Goal: Task Accomplishment & Management: Manage account settings

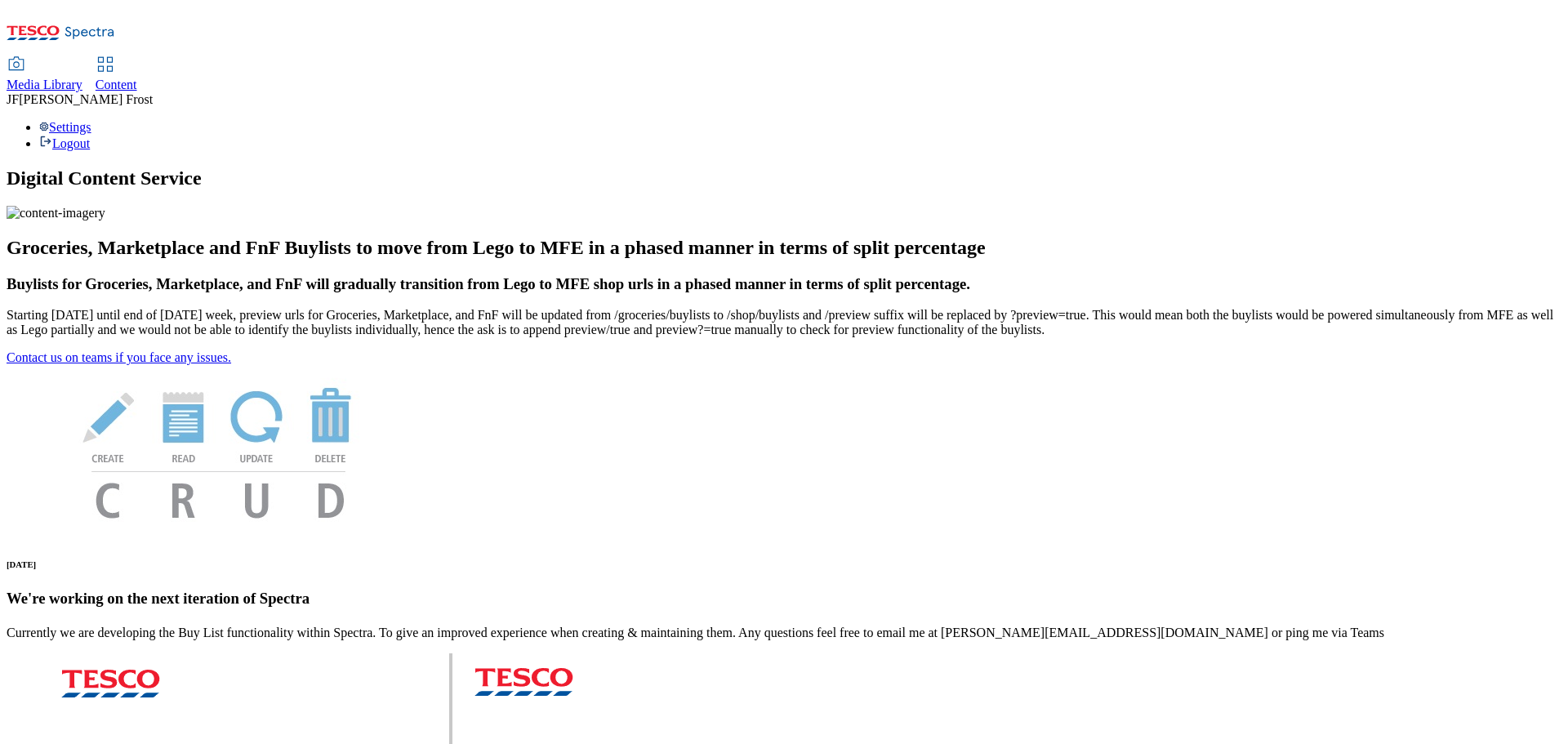
click at [1541, 120] on div "Settings Logout" at bounding box center [784, 135] width 1555 height 31
click at [89, 136] on link "Logout" at bounding box center [64, 143] width 51 height 14
